Goal: Task Accomplishment & Management: Manage account settings

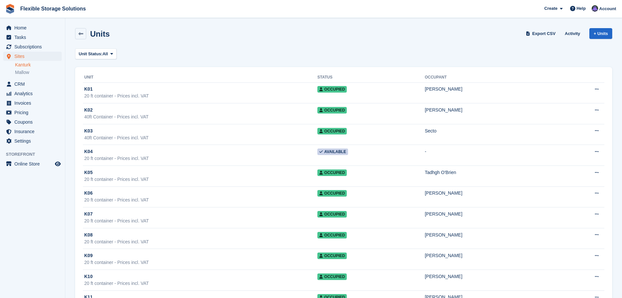
scroll to position [588, 0]
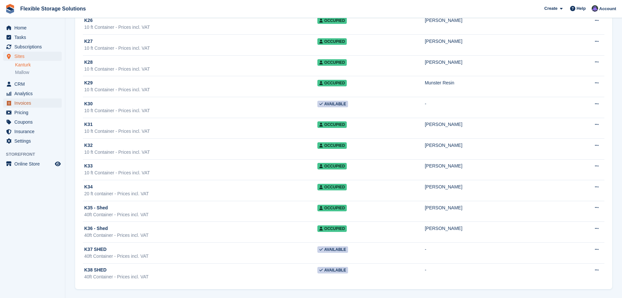
click at [24, 104] on span "Invoices" at bounding box center [33, 102] width 39 height 9
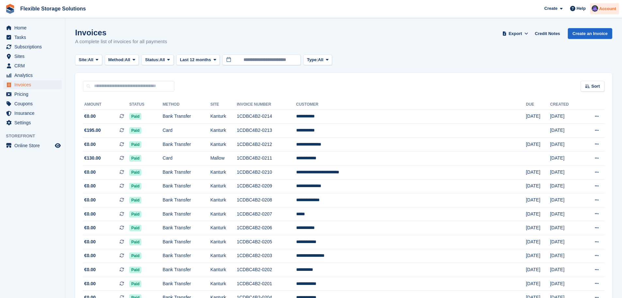
click at [611, 7] on span "Account" at bounding box center [607, 9] width 17 height 7
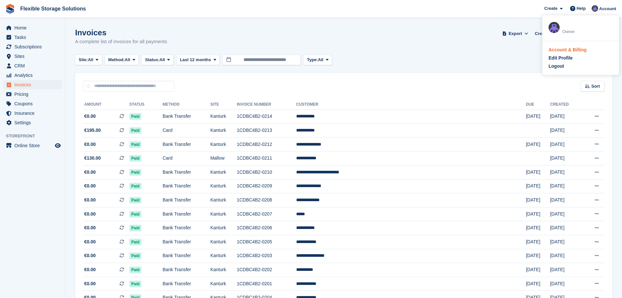
click at [576, 48] on div "Account & Billing" at bounding box center [568, 49] width 38 height 7
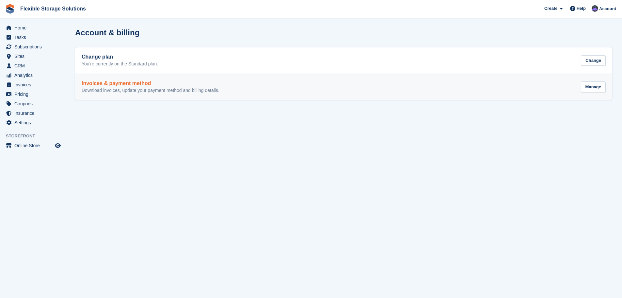
click at [149, 86] on h2 "Invoices & payment method" at bounding box center [151, 83] width 138 height 6
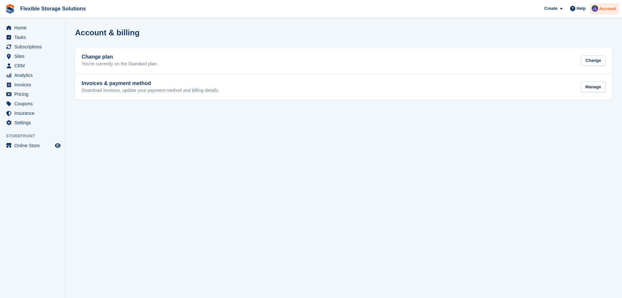
click at [606, 5] on div "Account" at bounding box center [604, 8] width 29 height 11
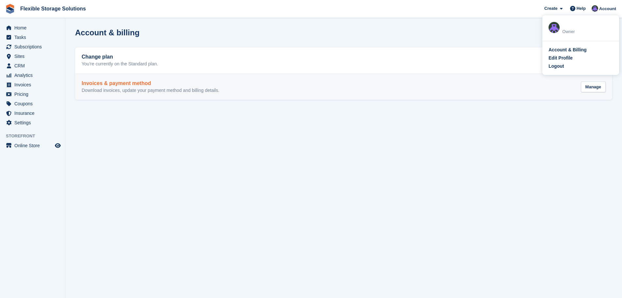
click at [121, 88] on p "Download invoices, update your payment method and billing details." at bounding box center [151, 91] width 138 height 6
